Goal: Obtain resource: Download file/media

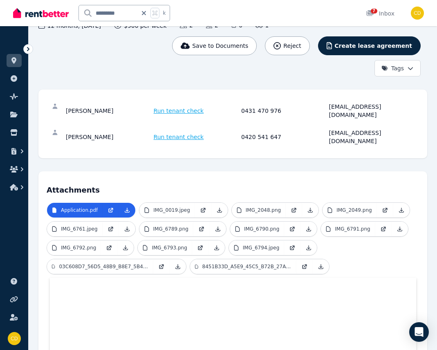
scroll to position [86, 0]
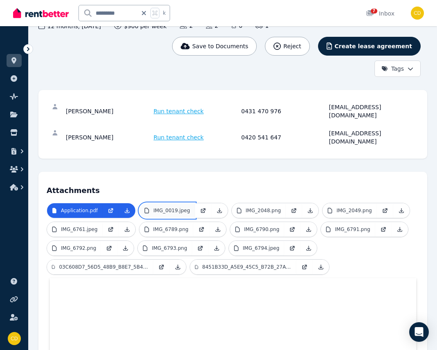
click at [172, 203] on link "IMG_0019.jpeg" at bounding box center [168, 210] width 56 height 15
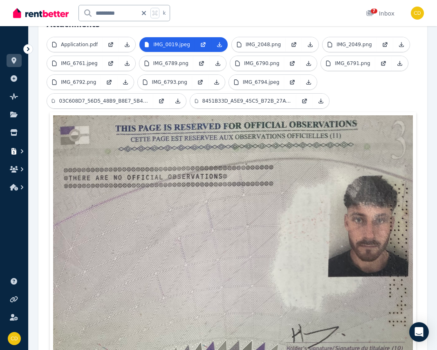
scroll to position [154, 0]
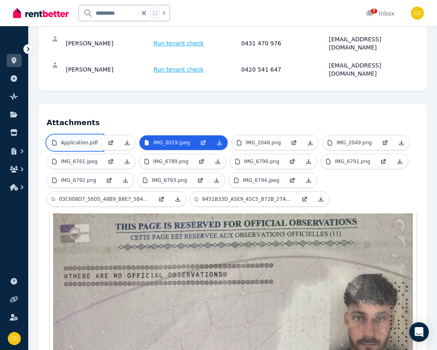
click at [78, 140] on p "Application.pdf" at bounding box center [79, 143] width 37 height 7
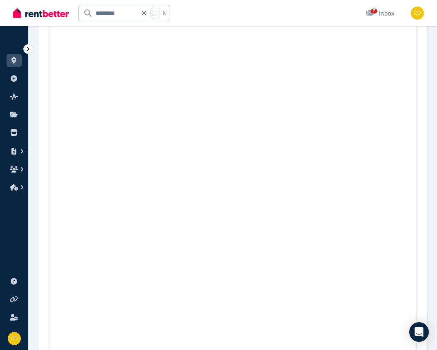
scroll to position [0, 0]
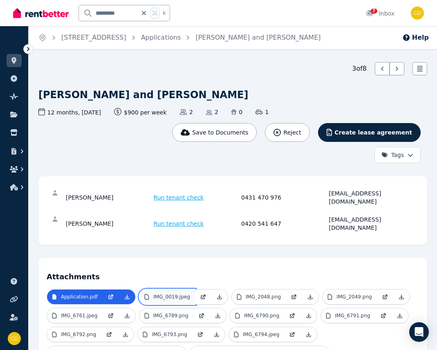
click at [162, 294] on p "IMG_0019.jpeg" at bounding box center [171, 297] width 37 height 7
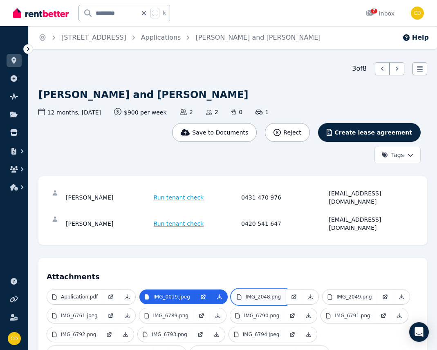
click at [246, 294] on p "IMG_2048.png" at bounding box center [263, 297] width 35 height 7
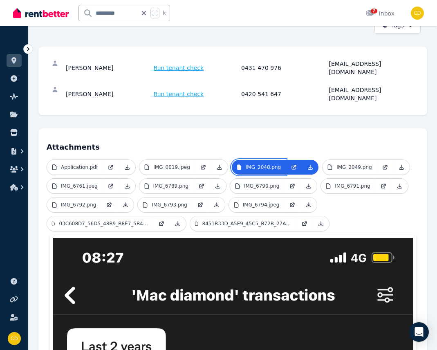
scroll to position [124, 0]
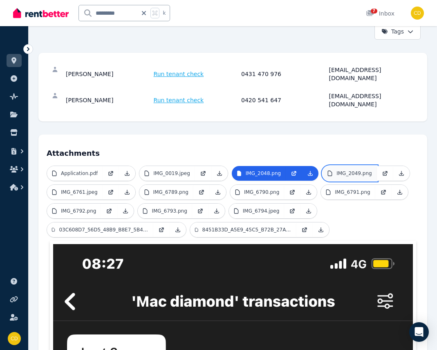
click at [360, 166] on link "IMG_2049.png" at bounding box center [350, 173] width 54 height 15
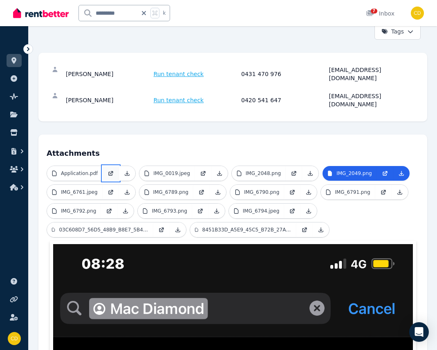
click at [112, 170] on icon at bounding box center [111, 173] width 7 height 7
click at [203, 170] on icon at bounding box center [203, 173] width 7 height 7
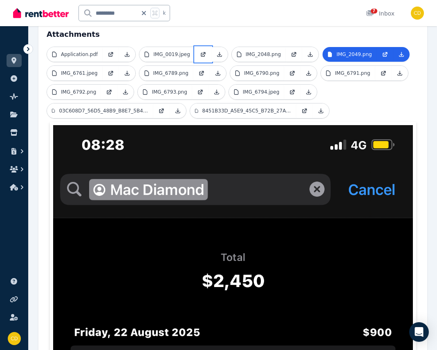
scroll to position [270, 0]
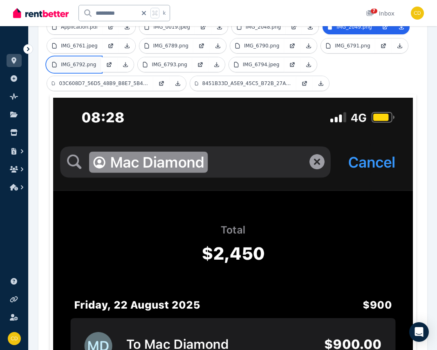
click at [89, 61] on p "IMG_6792.png" at bounding box center [78, 64] width 35 height 7
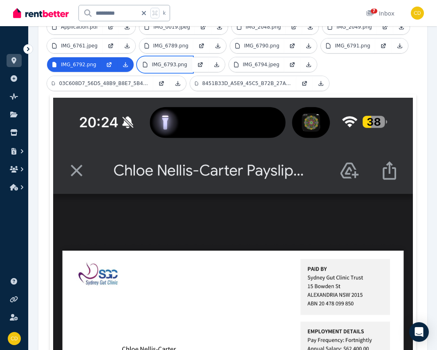
click at [159, 61] on p "IMG_6793.png" at bounding box center [169, 64] width 35 height 7
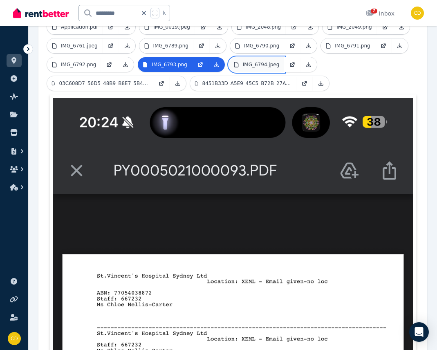
click at [246, 61] on p "IMG_6794.jpeg" at bounding box center [261, 64] width 37 height 7
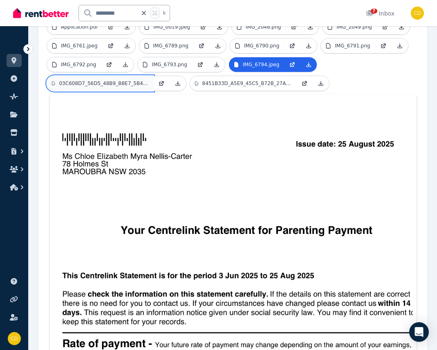
click at [92, 80] on p "03C608D7_56D5_48B9_B8E7_5B4E82428B93.jpeg" at bounding box center [104, 83] width 90 height 7
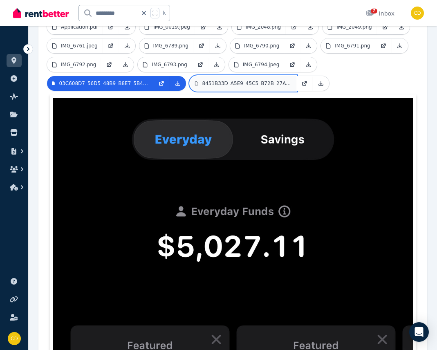
click at [219, 76] on link "8451B33D_A5E9_45C5_B72B_27AF5105BA57.jpeg" at bounding box center [243, 83] width 106 height 15
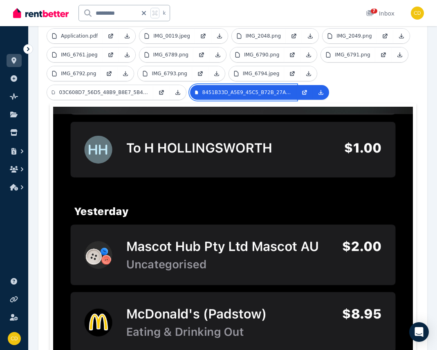
scroll to position [52, 0]
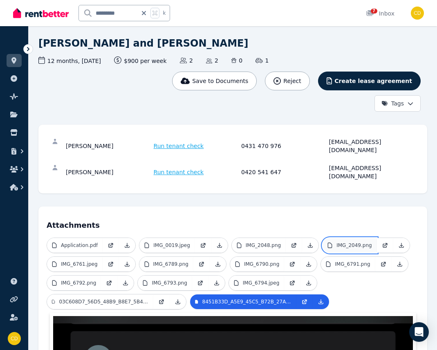
click at [354, 242] on p "IMG_2049.png" at bounding box center [354, 245] width 35 height 7
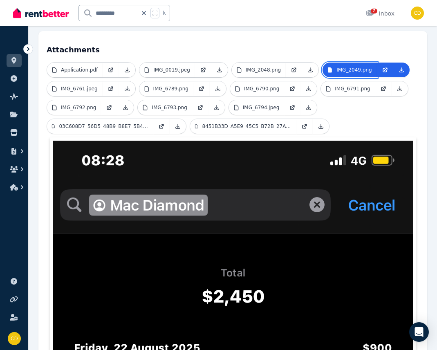
scroll to position [197, 0]
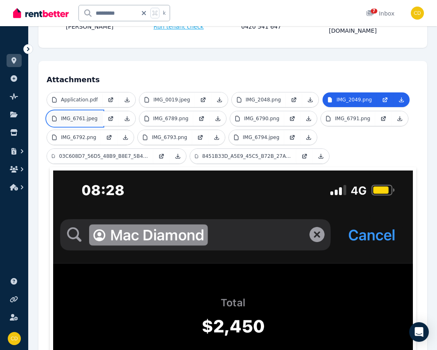
click at [84, 115] on p "IMG_6761.jpeg" at bounding box center [79, 118] width 37 height 7
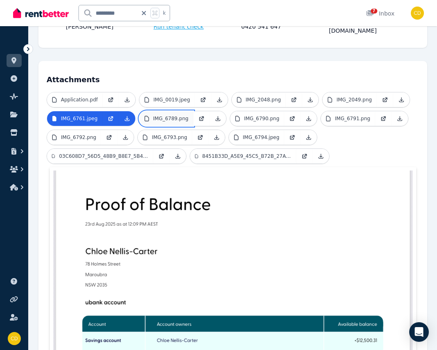
click at [153, 115] on p "IMG_6789.png" at bounding box center [170, 118] width 35 height 7
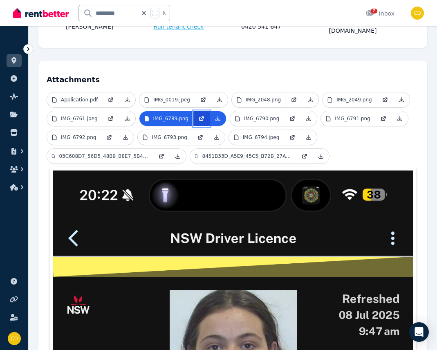
click at [202, 116] on icon at bounding box center [201, 117] width 3 height 3
click at [291, 117] on icon at bounding box center [293, 119] width 4 height 4
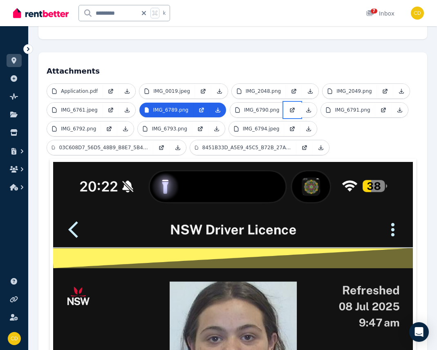
scroll to position [188, 0]
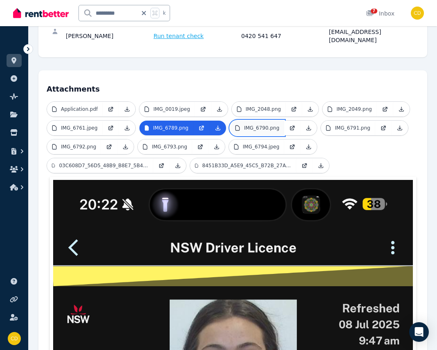
click at [246, 125] on p "IMG_6790.png" at bounding box center [261, 128] width 35 height 7
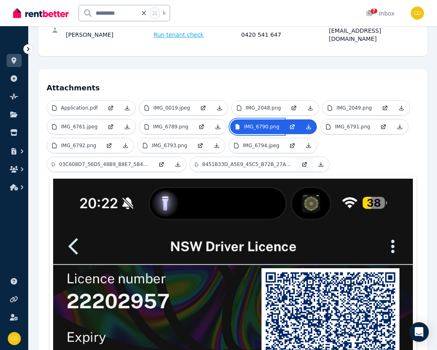
scroll to position [189, 0]
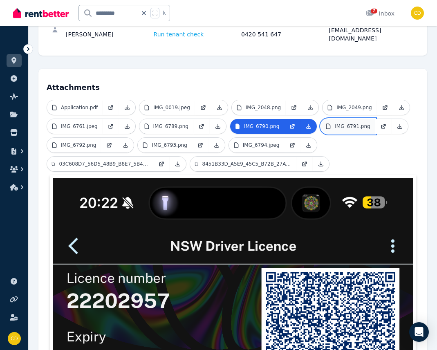
click at [339, 123] on p "IMG_6791.png" at bounding box center [352, 126] width 35 height 7
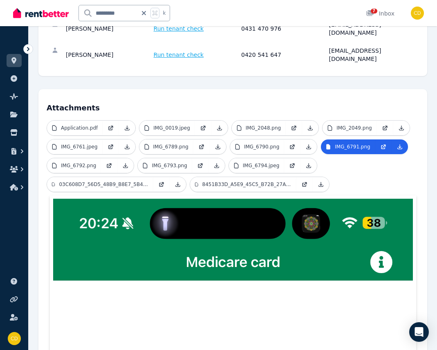
scroll to position [167, 0]
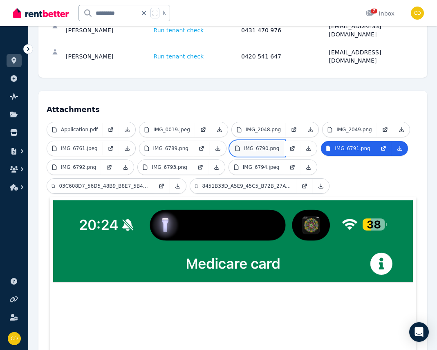
click at [264, 145] on p "IMG_6790.png" at bounding box center [261, 148] width 35 height 7
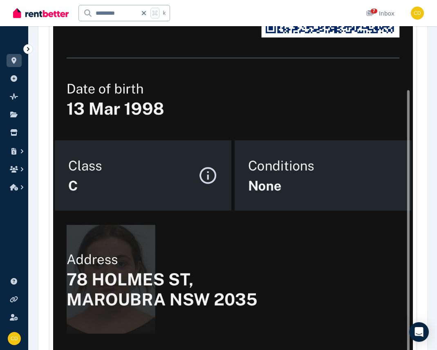
scroll to position [258, 0]
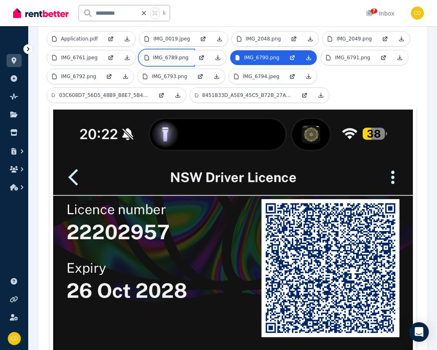
click at [187, 50] on link "IMG_6789.png" at bounding box center [167, 57] width 54 height 15
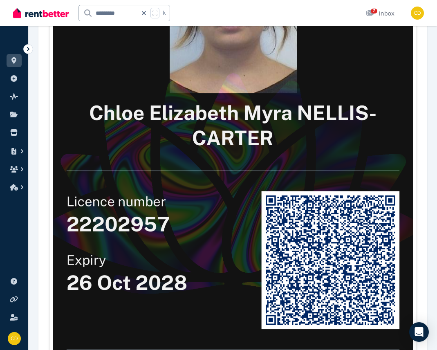
scroll to position [265, 0]
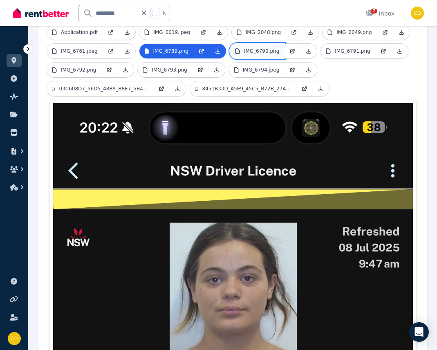
click at [250, 48] on p "IMG_6790.png" at bounding box center [261, 51] width 35 height 7
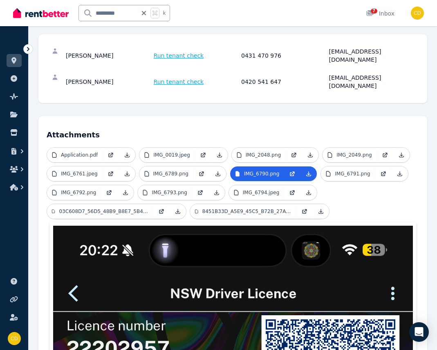
scroll to position [16, 0]
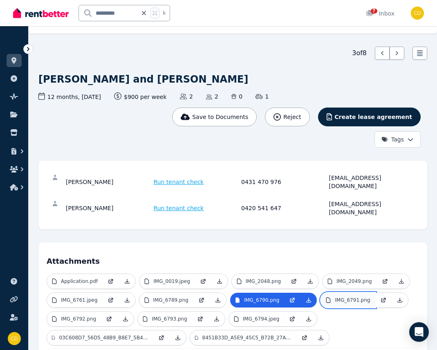
click at [349, 297] on p "IMG_6791.png" at bounding box center [352, 300] width 35 height 7
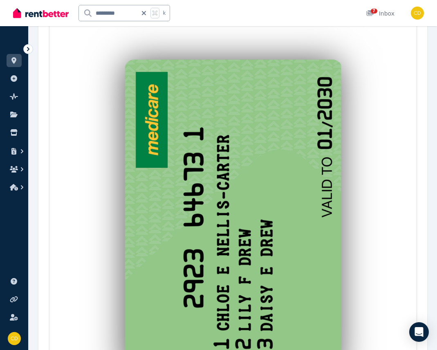
scroll to position [588, 0]
